Goal: Navigation & Orientation: Find specific page/section

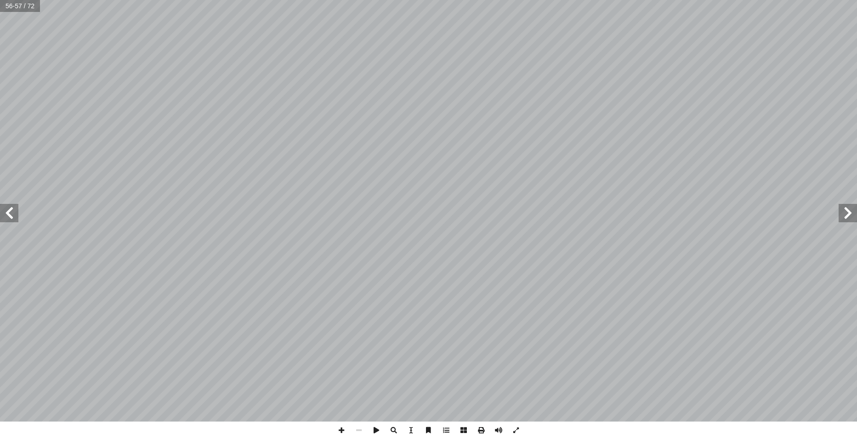
click at [845, 214] on span at bounding box center [847, 213] width 18 height 18
click at [444, 433] on span at bounding box center [445, 430] width 17 height 17
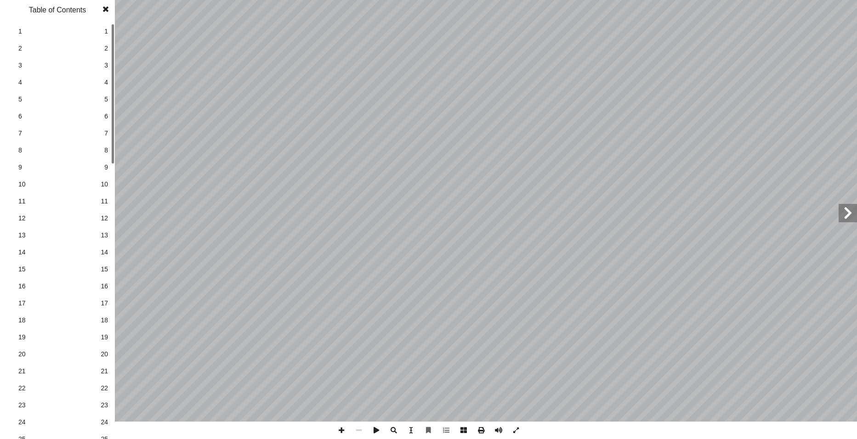
click at [103, 83] on link "4 4" at bounding box center [56, 82] width 103 height 17
click at [106, 8] on span at bounding box center [105, 9] width 17 height 18
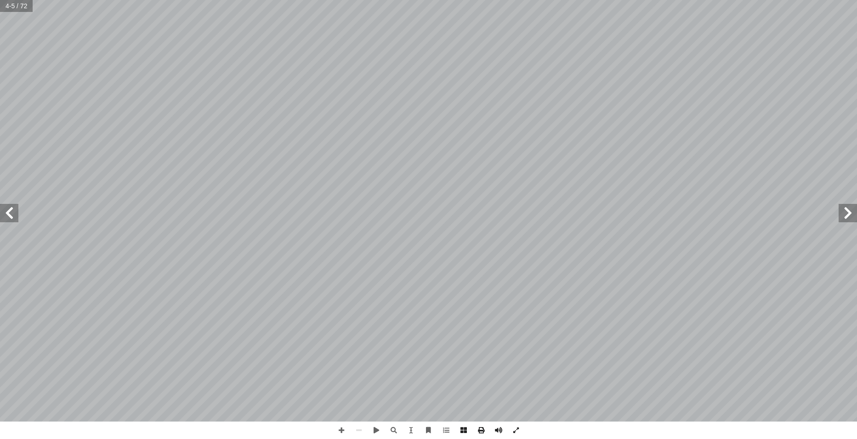
click at [4, 216] on span at bounding box center [9, 213] width 18 height 18
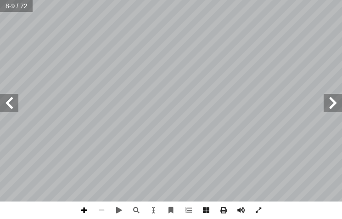
click at [83, 211] on span at bounding box center [83, 209] width 17 height 17
click at [83, 203] on div ". َ ة َ ل َ م ْ س َ لب � فيها ُ د ِّ د َ ُر أ � َ ف ِ ق � و َ م ُ ل ِّ ث َ م أ …" at bounding box center [171, 109] width 342 height 219
